Goal: Task Accomplishment & Management: Manage account settings

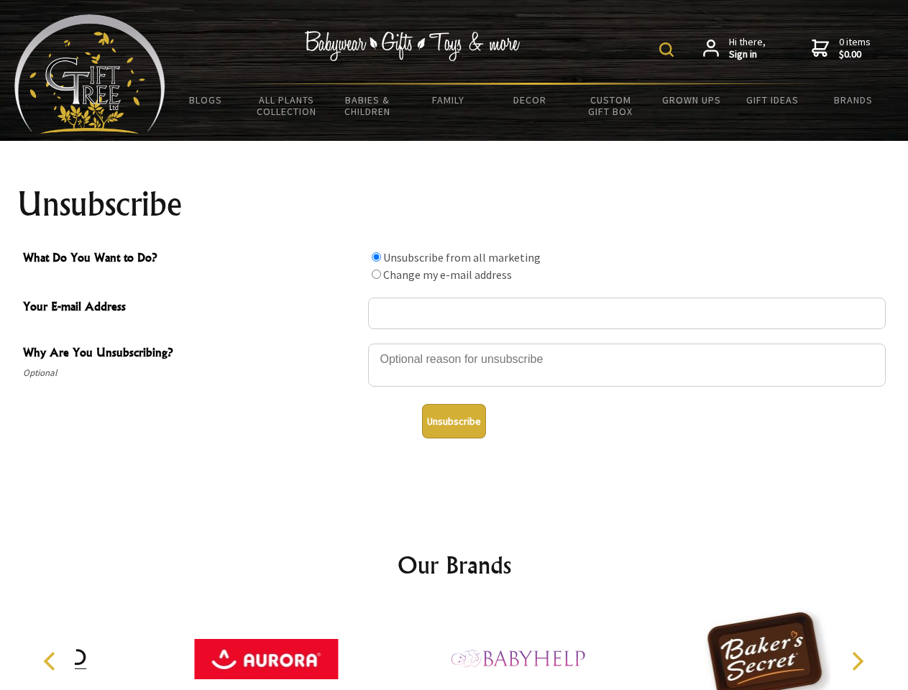
click at [669, 50] on img at bounding box center [666, 49] width 14 height 14
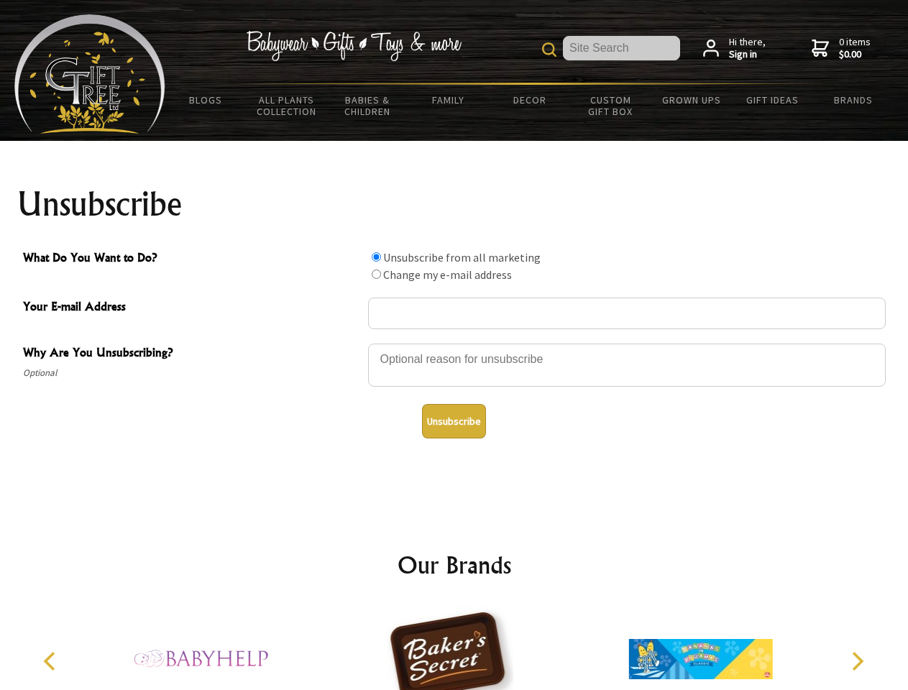
click at [454, 343] on div at bounding box center [627, 367] width 518 height 50
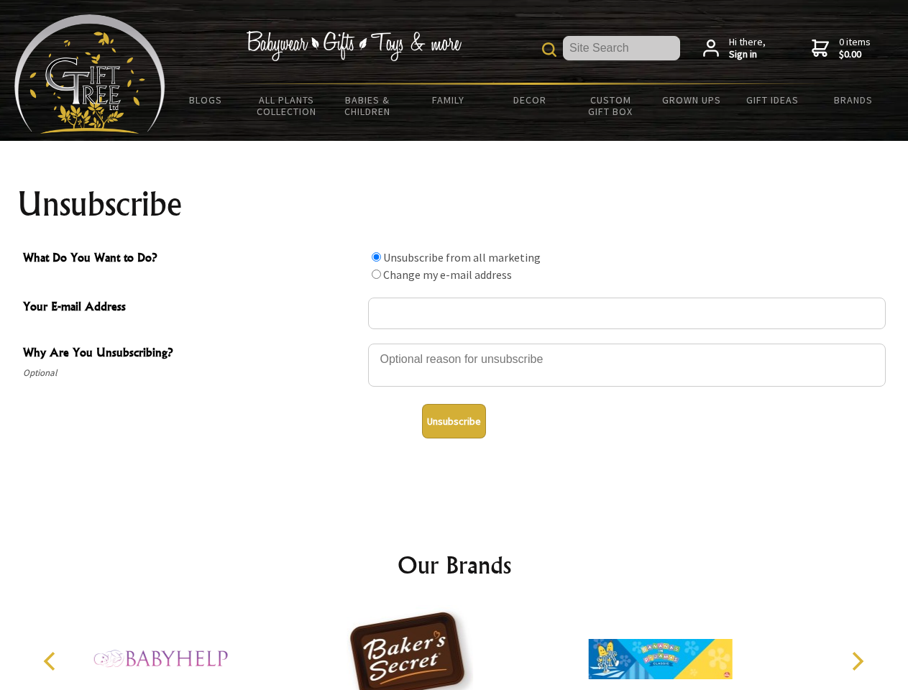
click at [376, 257] on input "What Do You Want to Do?" at bounding box center [376, 256] width 9 height 9
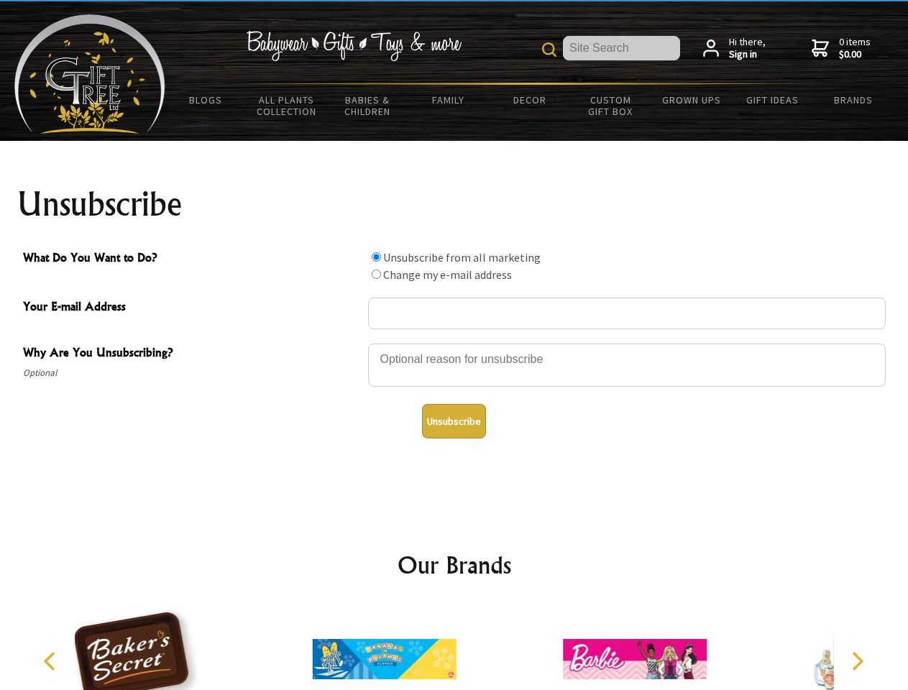
click at [376, 274] on input "What Do You Want to Do?" at bounding box center [376, 274] width 9 height 9
radio input "true"
click at [454, 421] on button "Unsubscribe" at bounding box center [454, 421] width 64 height 35
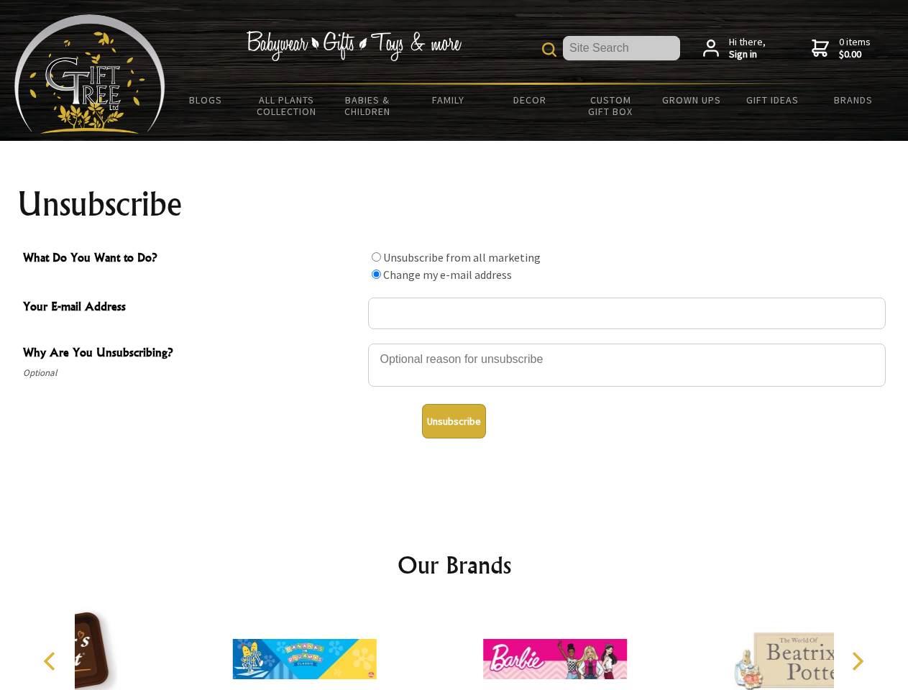
click at [52, 661] on icon "Previous" at bounding box center [51, 661] width 19 height 19
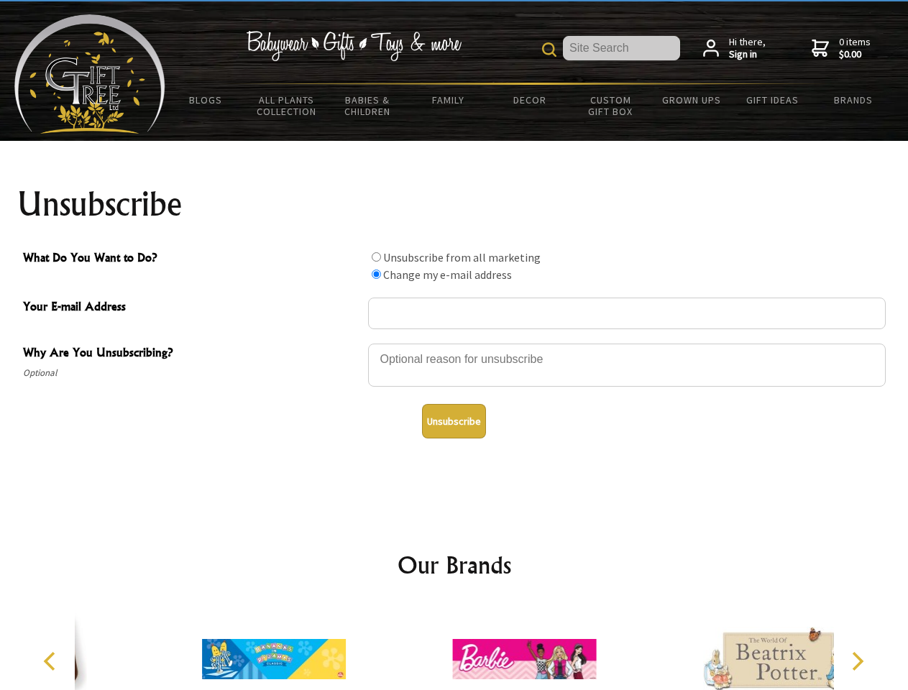
click at [857, 661] on icon "Next" at bounding box center [856, 661] width 19 height 19
